Goal: Find specific page/section: Find specific page/section

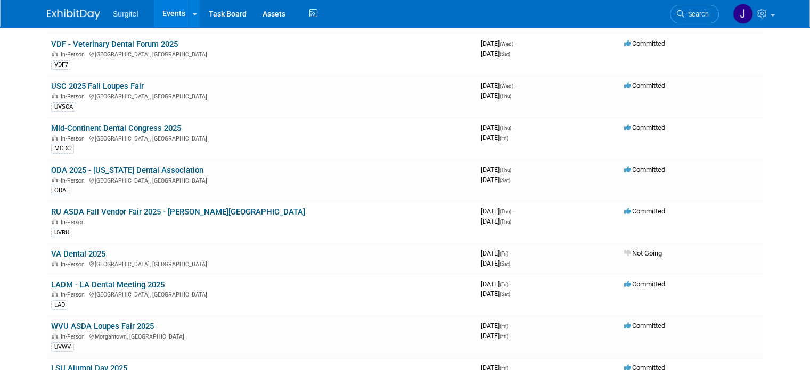
scroll to position [133, 0]
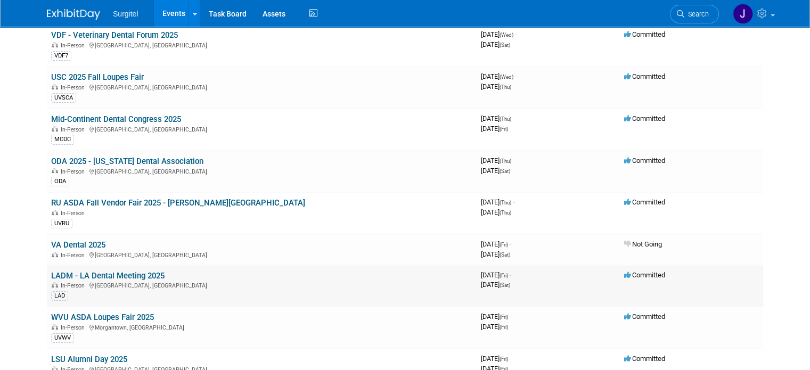
click at [87, 271] on link "LADM - LA Dental Meeting 2025" at bounding box center [107, 276] width 113 height 10
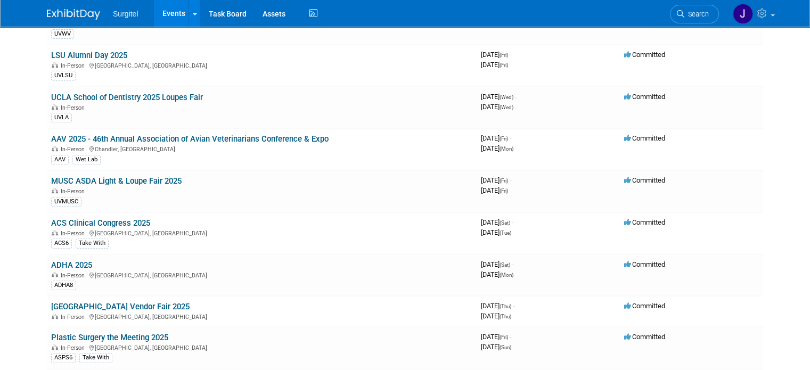
scroll to position [441, 0]
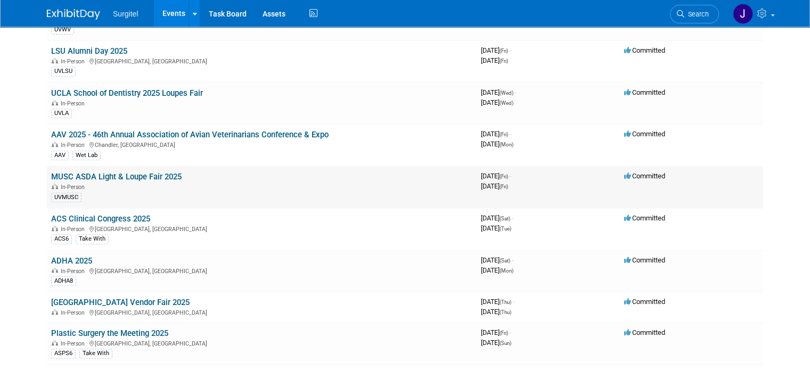
click at [113, 172] on link "MUSC ASDA Light & Loupe Fair 2025" at bounding box center [116, 177] width 130 height 10
click at [188, 13] on link at bounding box center [193, 13] width 11 height 27
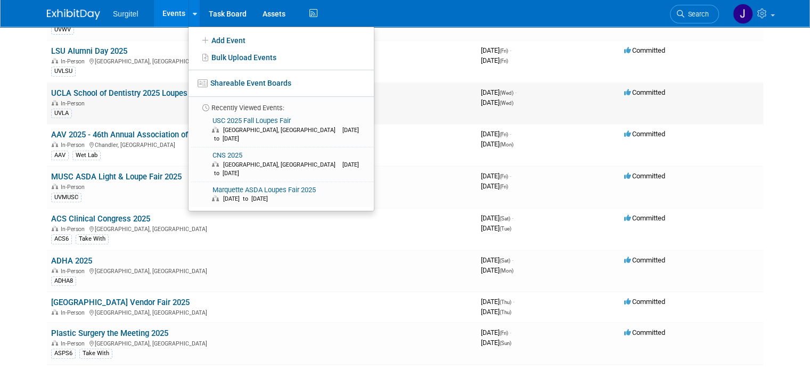
click at [415, 83] on td "UCLA School of Dentistry 2025 Loupes Fair In-Person UVLA" at bounding box center [262, 104] width 430 height 42
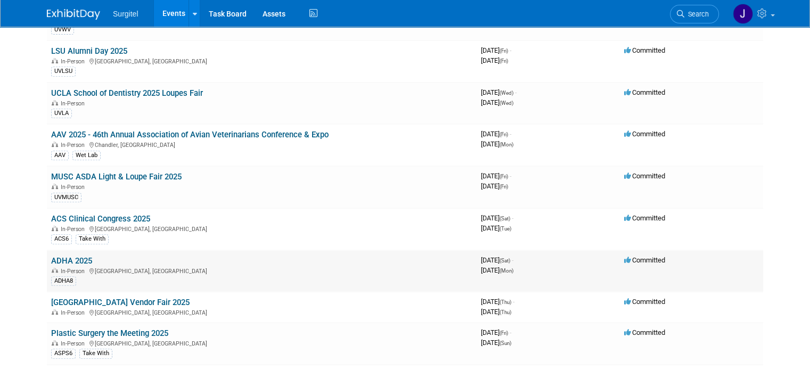
click at [60, 256] on link "ADHA 2025" at bounding box center [71, 261] width 41 height 10
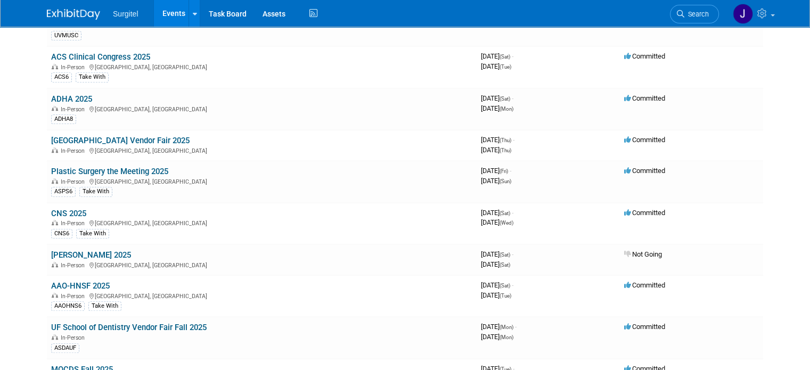
scroll to position [612, 0]
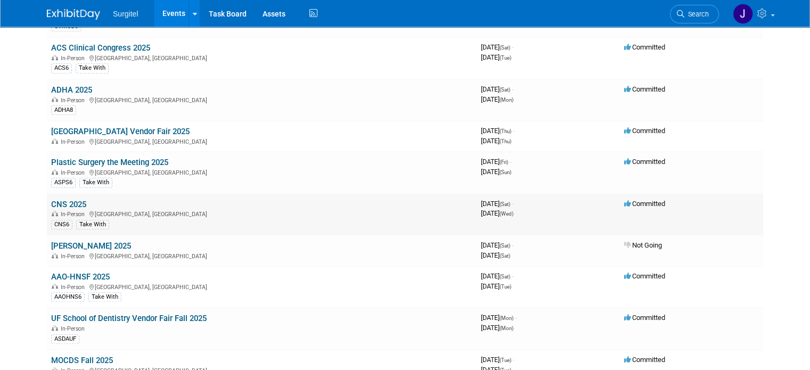
click at [51, 200] on link "CNS 2025" at bounding box center [68, 205] width 35 height 10
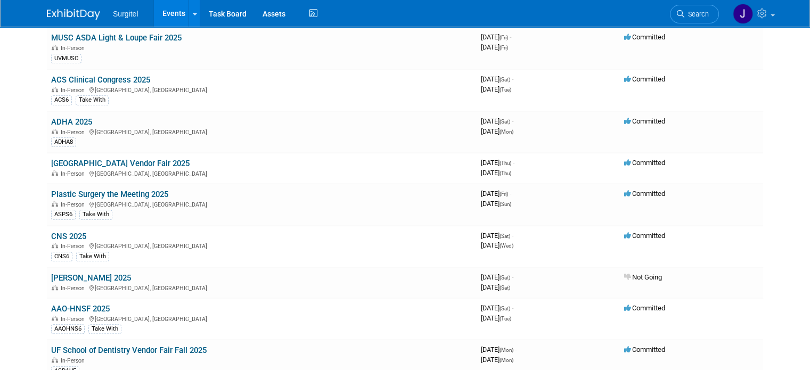
scroll to position [0, 0]
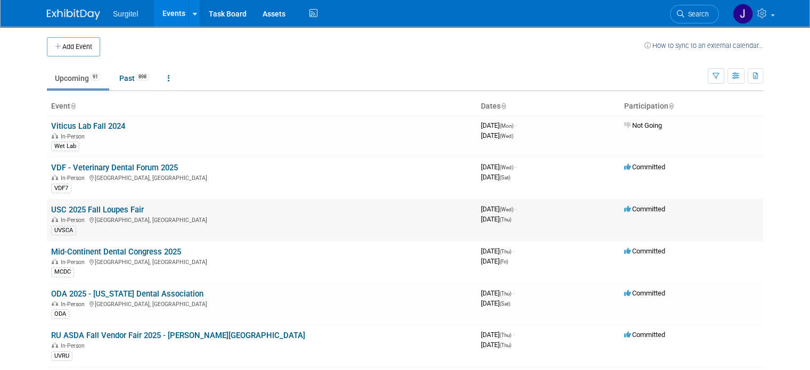
click at [81, 206] on link "USC 2025 Fall Loupes Fair" at bounding box center [97, 210] width 93 height 10
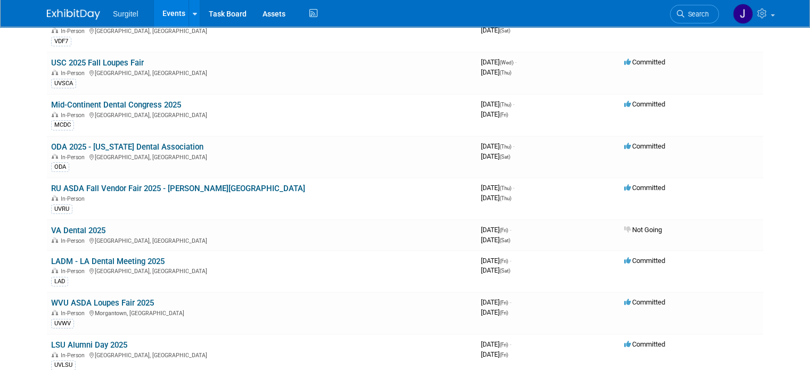
scroll to position [161, 0]
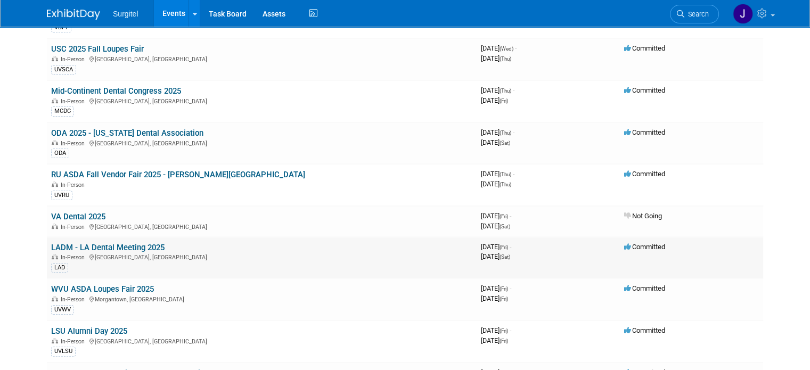
click at [103, 244] on link "LADM - LA Dental Meeting 2025" at bounding box center [107, 248] width 113 height 10
click at [89, 243] on link "LADM - LA Dental Meeting 2025" at bounding box center [107, 248] width 113 height 10
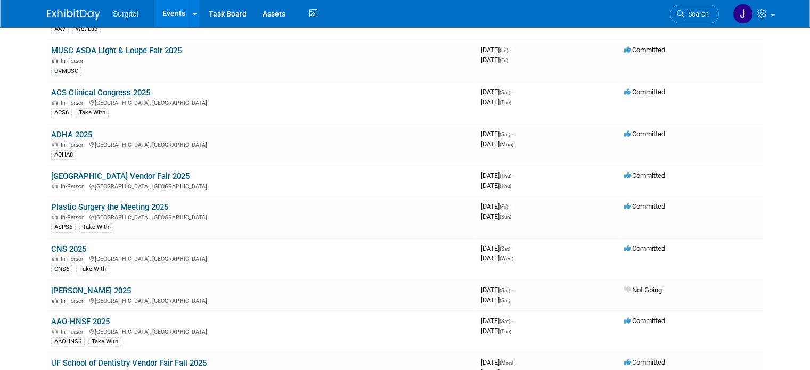
scroll to position [572, 0]
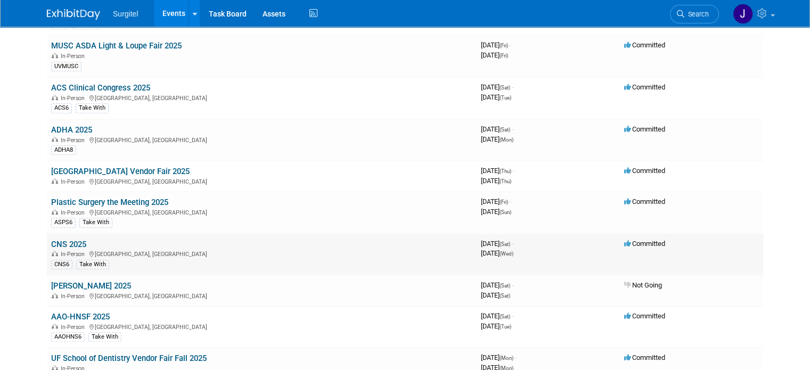
click at [53, 240] on link "CNS 2025" at bounding box center [68, 245] width 35 height 10
click at [58, 240] on link "CNS 2025" at bounding box center [68, 245] width 35 height 10
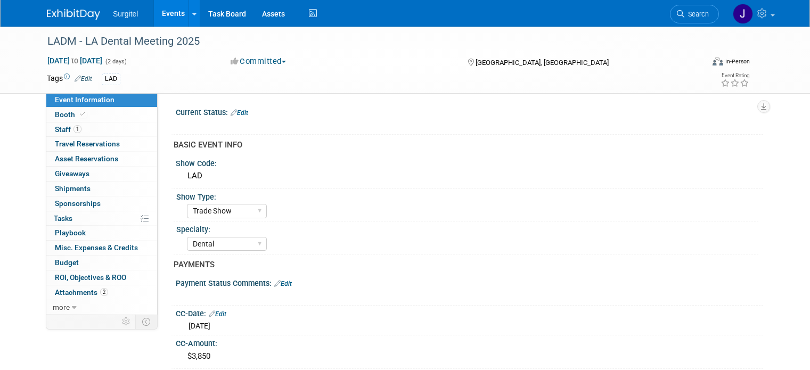
select select "Trade Show"
select select "Dental"
select select "SkyMiles - 93008"
select select "No"
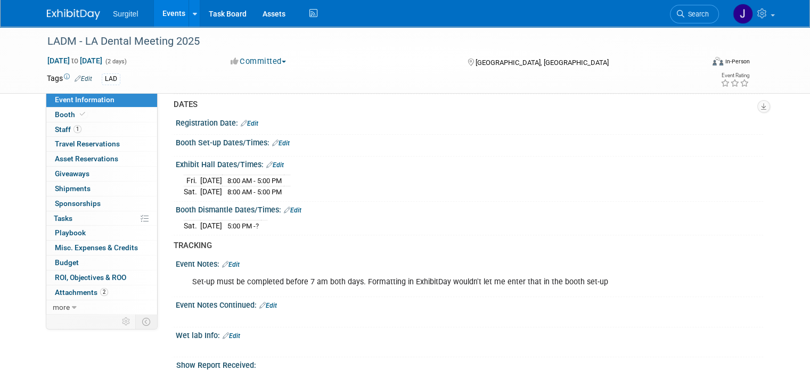
scroll to position [616, 0]
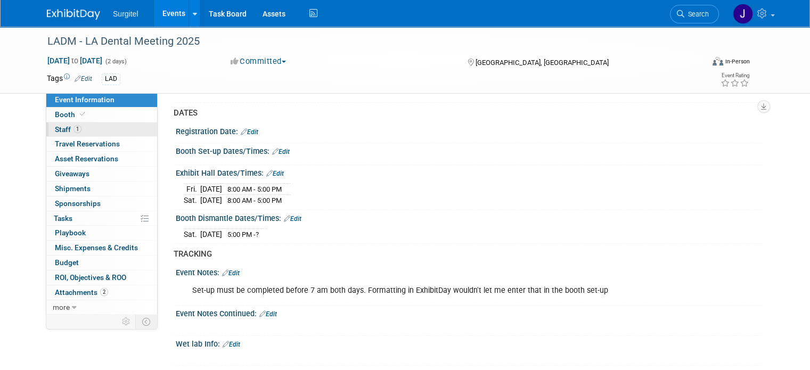
click at [55, 127] on span "Staff 1" at bounding box center [68, 129] width 27 height 9
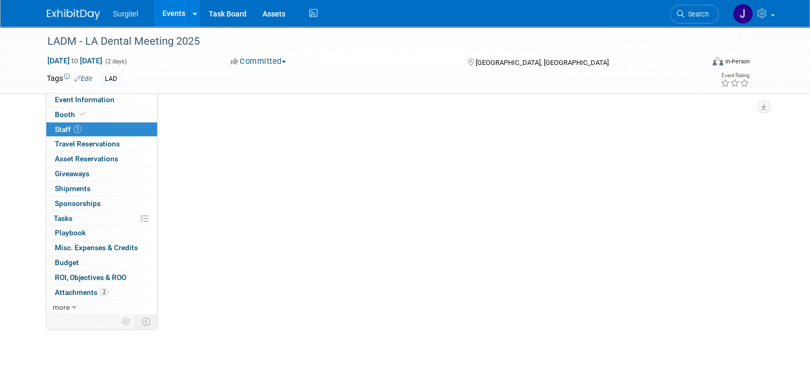
scroll to position [0, 0]
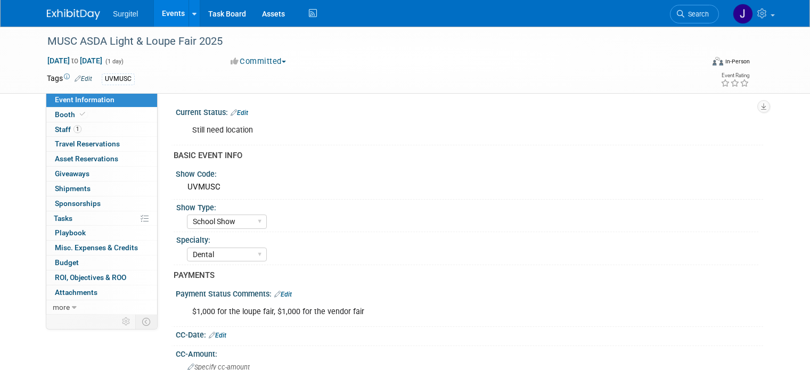
select select "School Show"
select select "Dental"
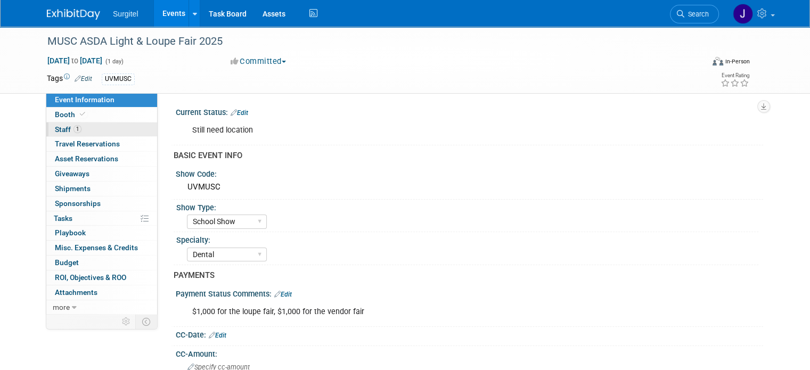
click at [55, 127] on span "Staff 1" at bounding box center [68, 129] width 27 height 9
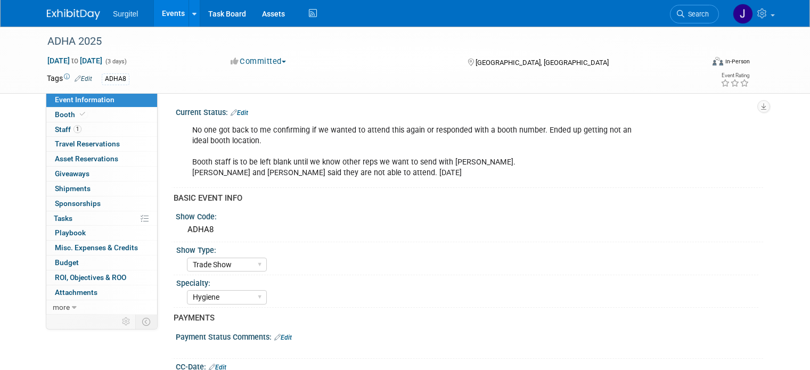
select select "Trade Show"
select select "Hygiene"
select select "SkyMiles - 93008"
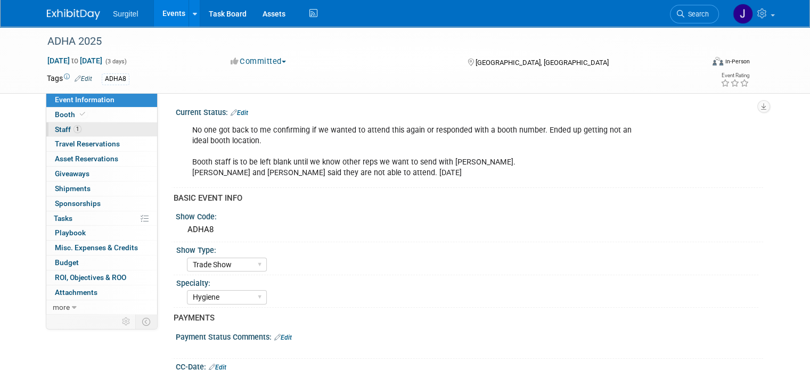
click at [46, 128] on link "1 Staff 1" at bounding box center [101, 129] width 111 height 14
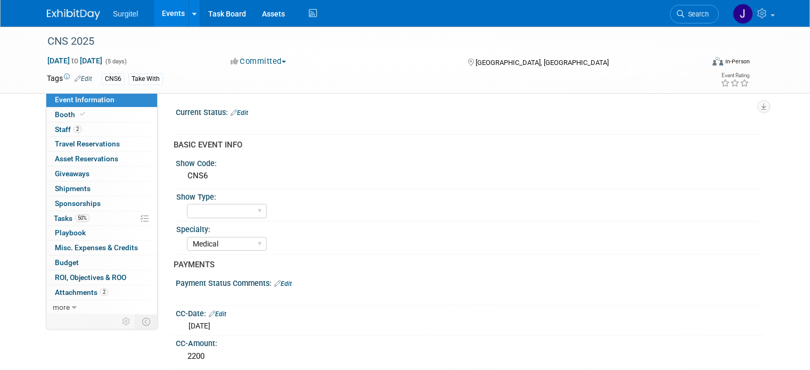
select select "Medical"
select select "SkyMiles - 93008"
select select "No"
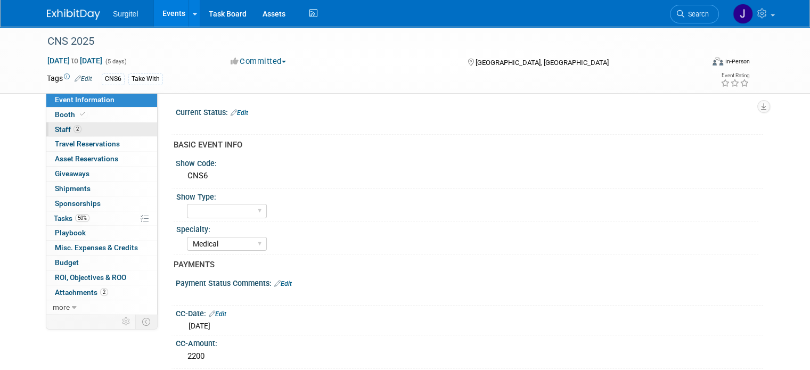
click at [55, 126] on span "Staff 2" at bounding box center [68, 129] width 27 height 9
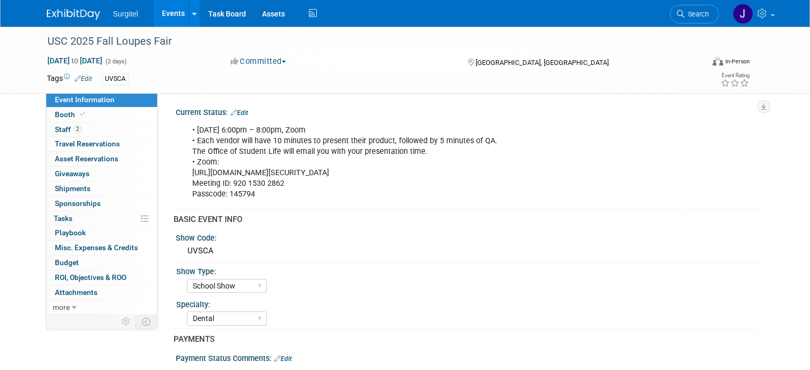
select select "School Show"
select select "Dental"
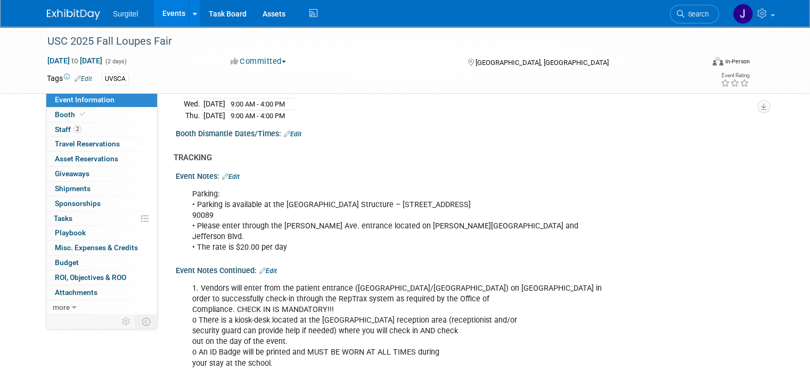
scroll to position [1040, 0]
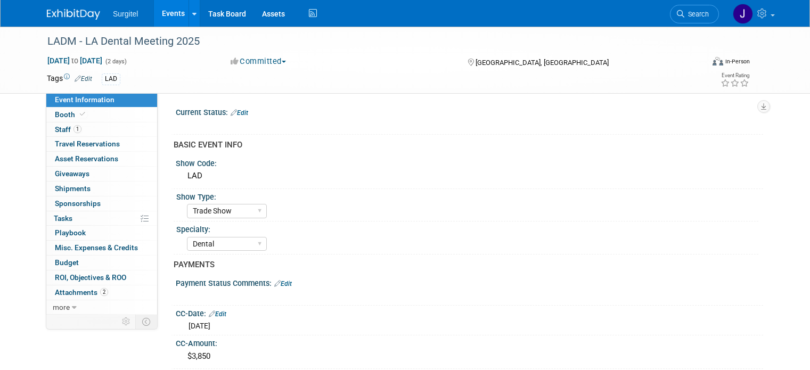
select select "Trade Show"
select select "Dental"
select select "SkyMiles - 93008"
select select "No"
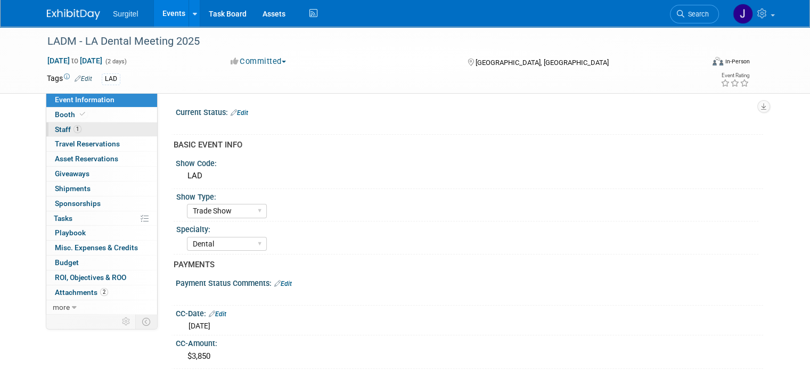
click at [55, 129] on span "Staff 1" at bounding box center [68, 129] width 27 height 9
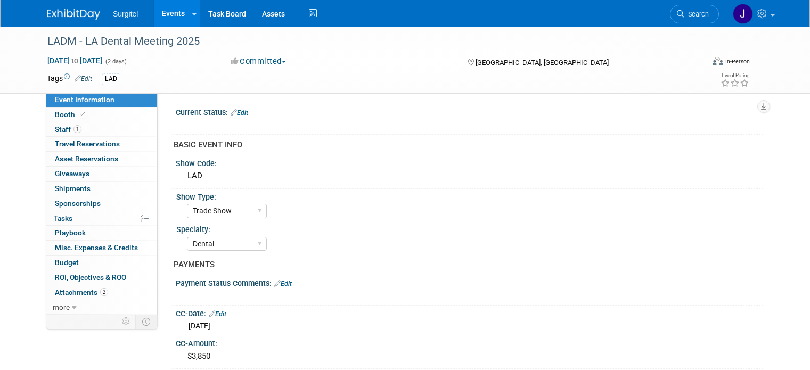
select select "Trade Show"
select select "Dental"
select select "SkyMiles - 93008"
select select "No"
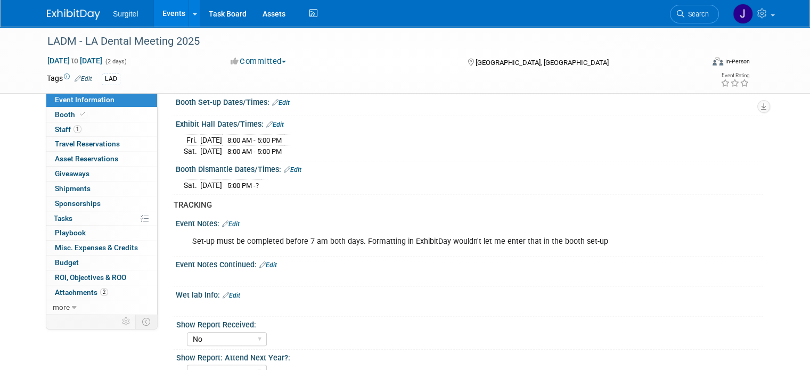
scroll to position [674, 0]
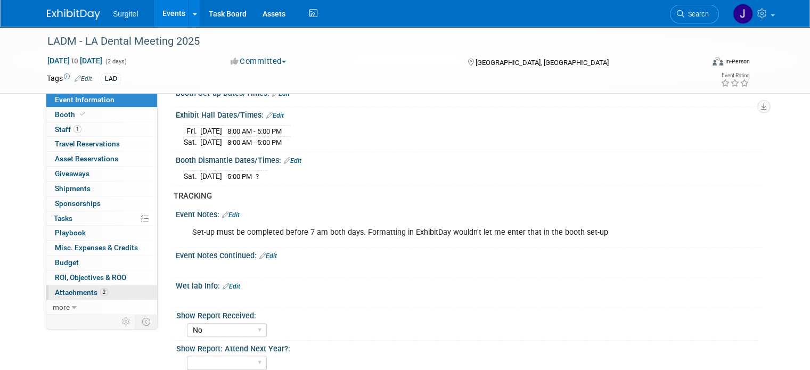
click at [69, 292] on span "Attachments 2" at bounding box center [81, 292] width 53 height 9
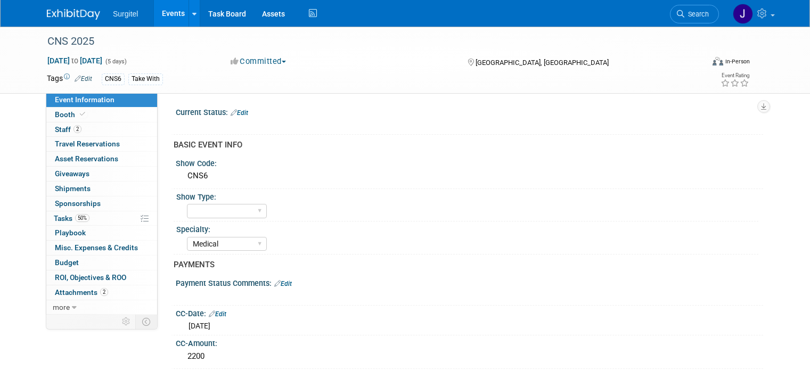
select select "Medical"
select select "SkyMiles - 93008"
select select "No"
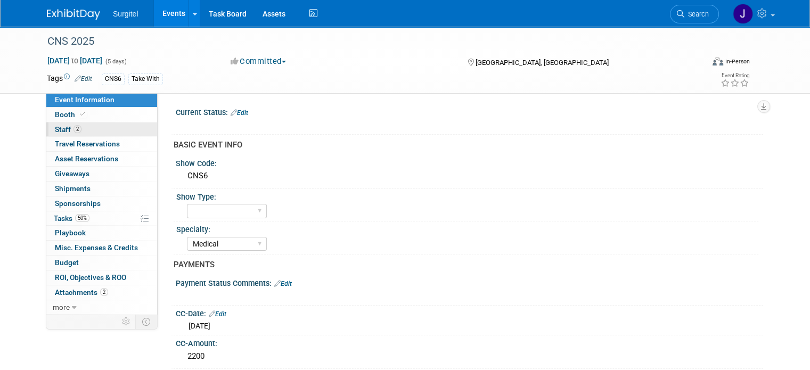
click at [55, 126] on span "Staff 2" at bounding box center [68, 129] width 27 height 9
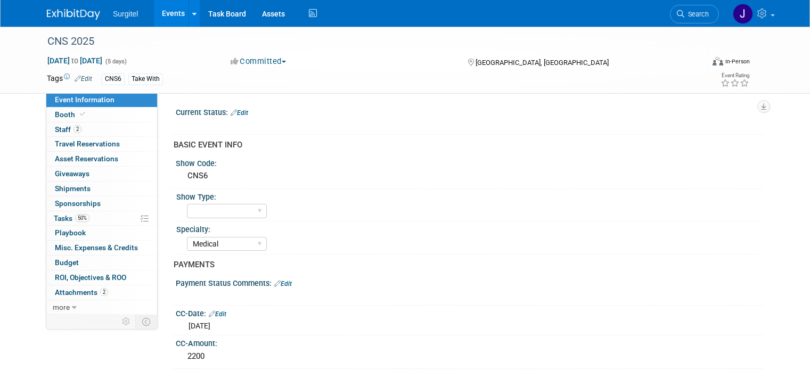
select select "Medical"
select select "SkyMiles - 93008"
select select "No"
